Goal: Check status: Check status

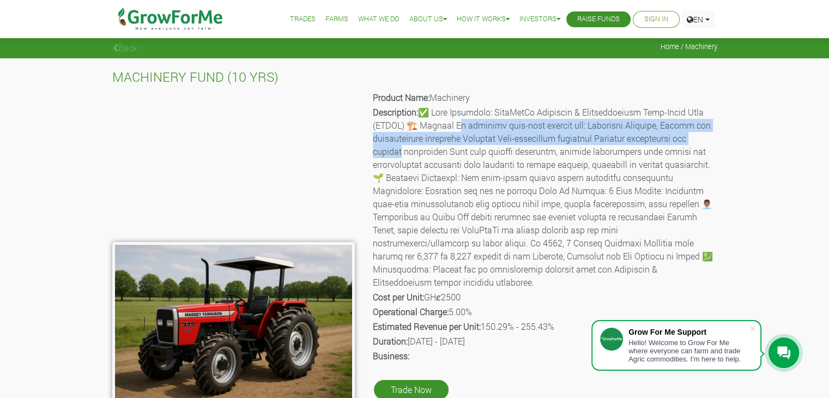
click at [420, 149] on p "Description:" at bounding box center [544, 197] width 343 height 183
click at [644, 20] on link "Sign In" at bounding box center [656, 19] width 24 height 11
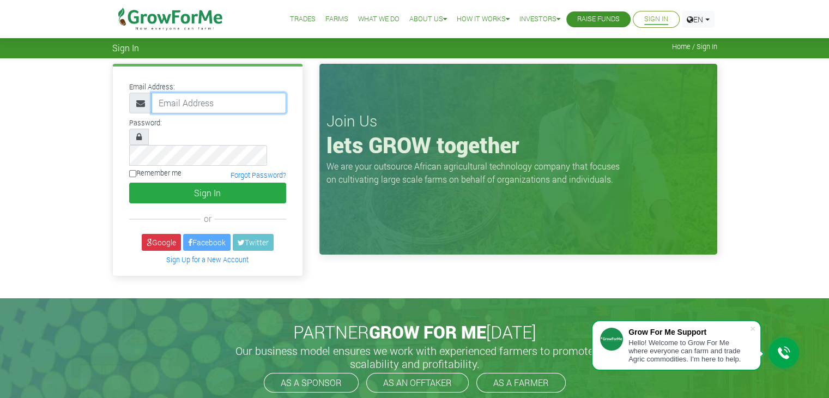
type input "[EMAIL_ADDRESS][DOMAIN_NAME]"
click at [170, 168] on label "Remember me" at bounding box center [155, 173] width 52 height 10
click at [136, 170] on input "Remember me" at bounding box center [132, 173] width 7 height 7
checkbox input "true"
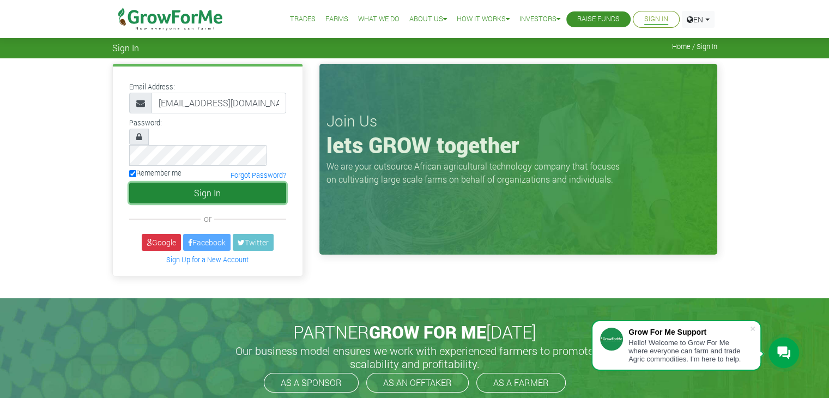
click at [229, 183] on button "Sign In" at bounding box center [207, 193] width 157 height 21
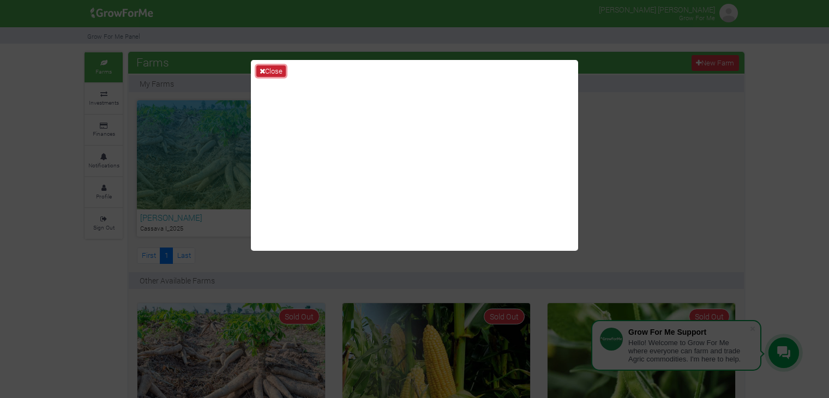
click at [276, 66] on button "Close" at bounding box center [270, 71] width 29 height 12
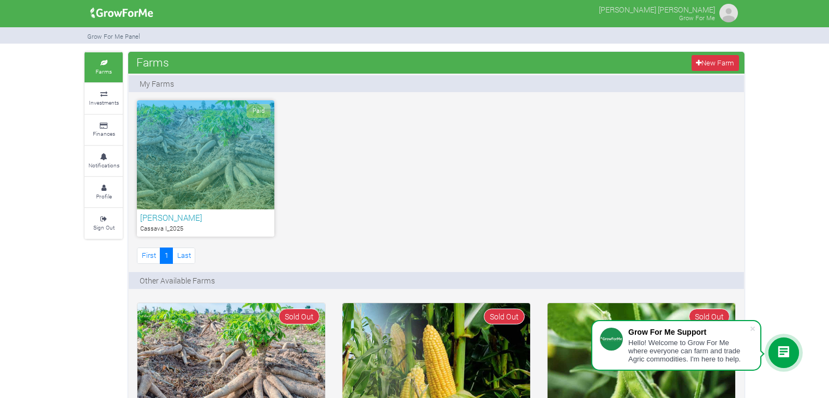
click at [231, 155] on div "Paid" at bounding box center [205, 154] width 137 height 109
